Goal: Information Seeking & Learning: Learn about a topic

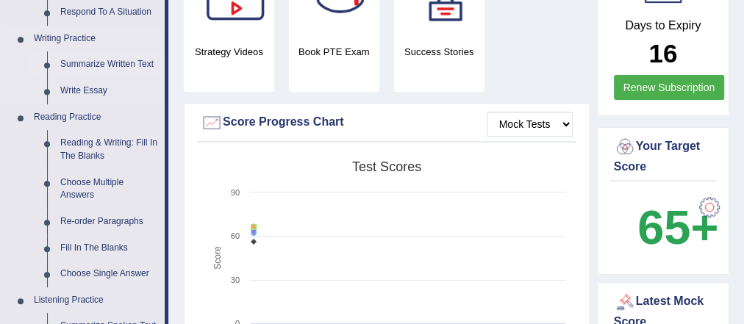
scroll to position [353, 0]
click at [98, 90] on link "Write Essay" at bounding box center [109, 91] width 111 height 26
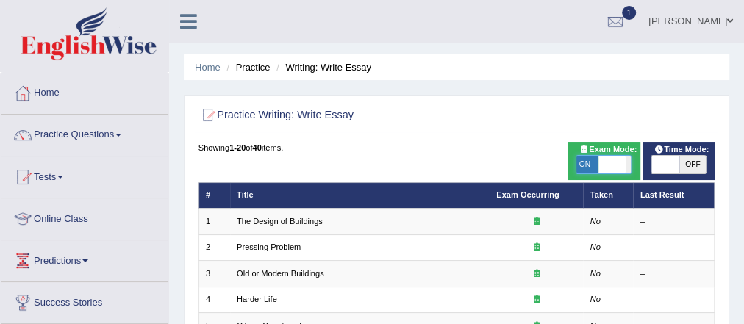
drag, startPoint x: 607, startPoint y: 165, endPoint x: 582, endPoint y: 168, distance: 25.1
click at [597, 168] on span at bounding box center [610, 165] width 27 height 18
checkbox input "false"
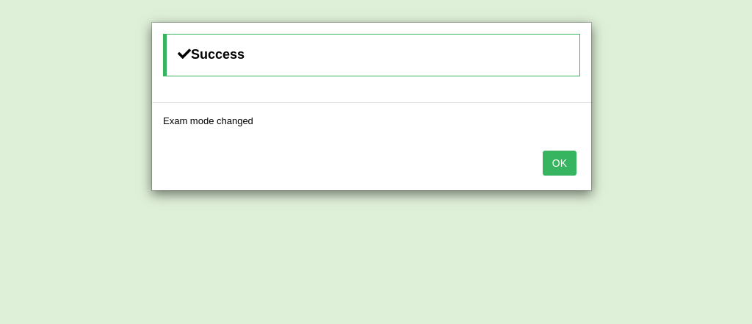
click at [555, 159] on button "OK" at bounding box center [560, 163] width 34 height 25
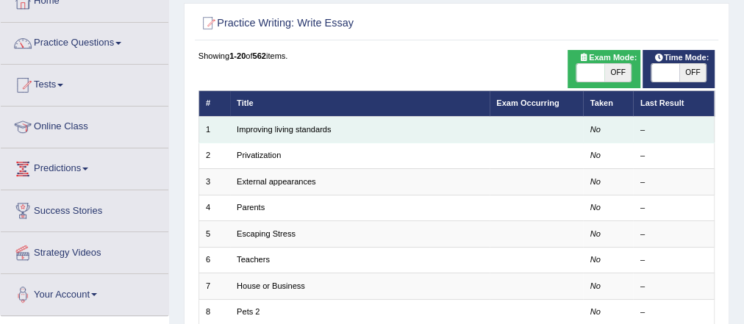
scroll to position [118, 0]
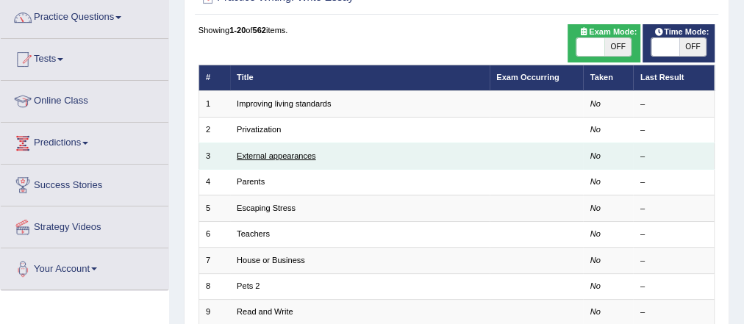
click at [298, 154] on link "External appearances" at bounding box center [276, 155] width 79 height 9
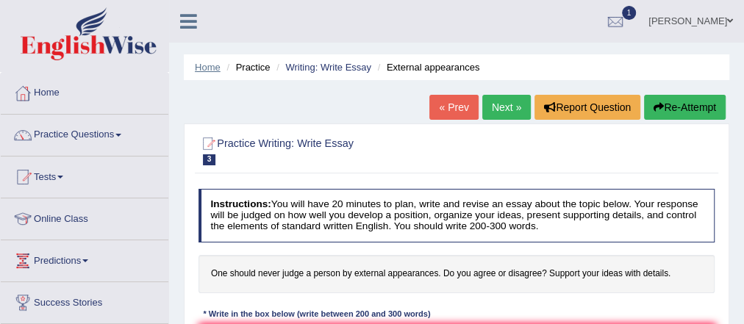
click at [210, 71] on link "Home" at bounding box center [208, 67] width 26 height 11
